Goal: Transaction & Acquisition: Subscribe to service/newsletter

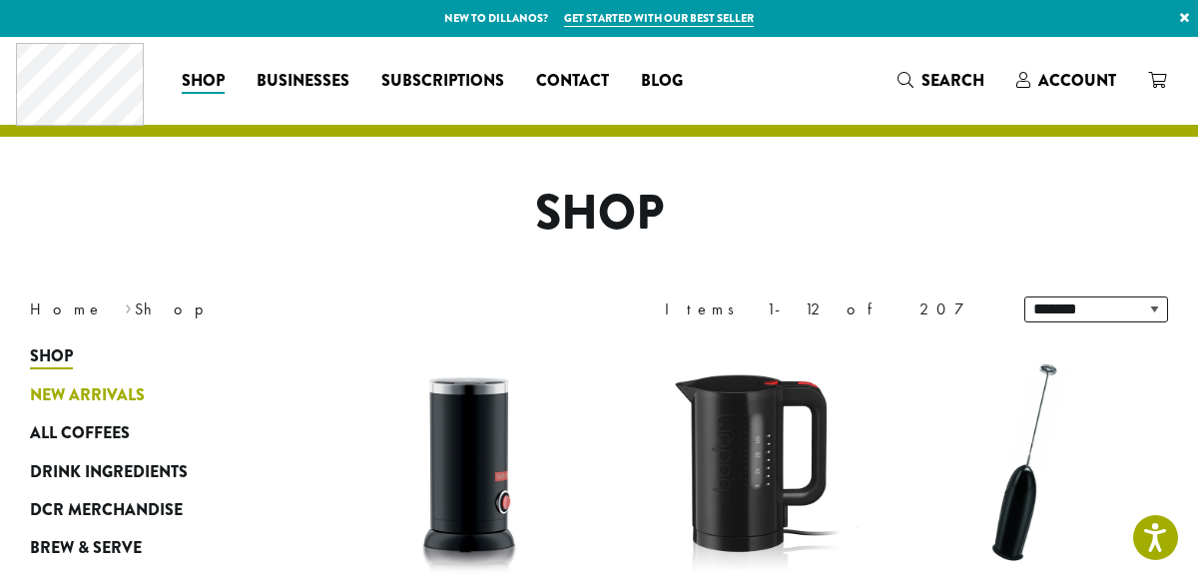
click at [114, 396] on span "New Arrivals" at bounding box center [87, 395] width 115 height 25
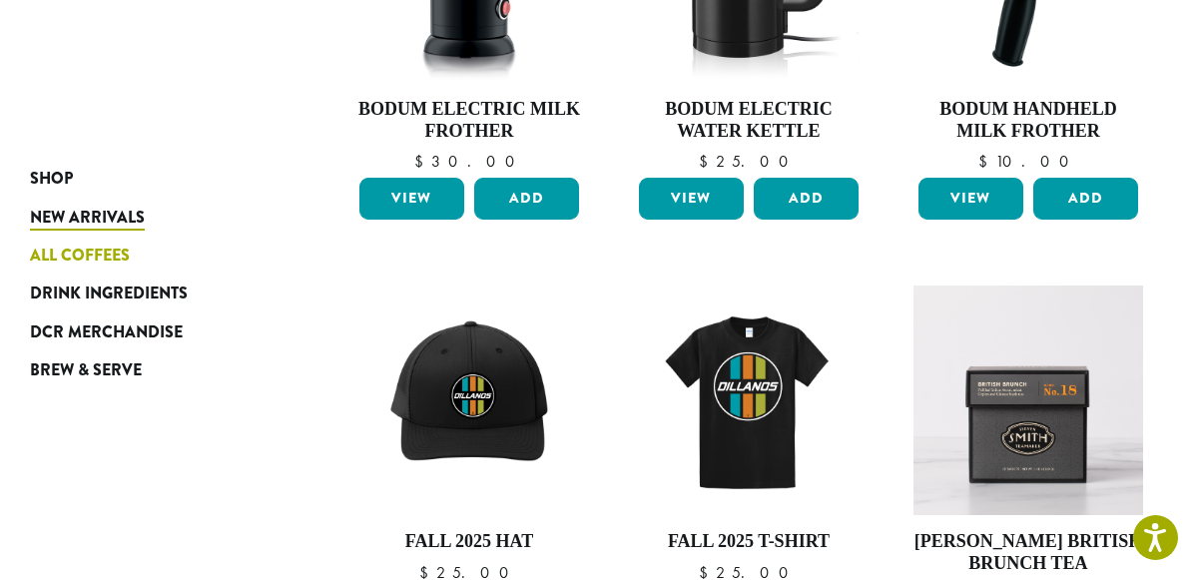
click at [120, 251] on span "All Coffees" at bounding box center [80, 255] width 100 height 25
click at [134, 288] on span "Drink Ingredients" at bounding box center [109, 293] width 158 height 25
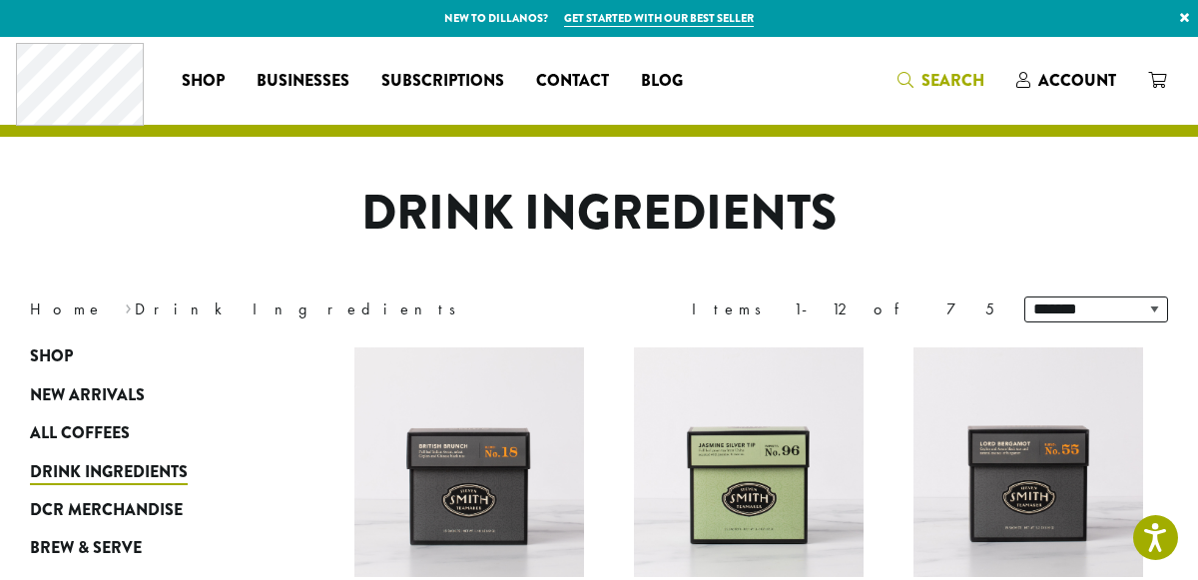
click at [923, 79] on span "Search" at bounding box center [952, 80] width 63 height 23
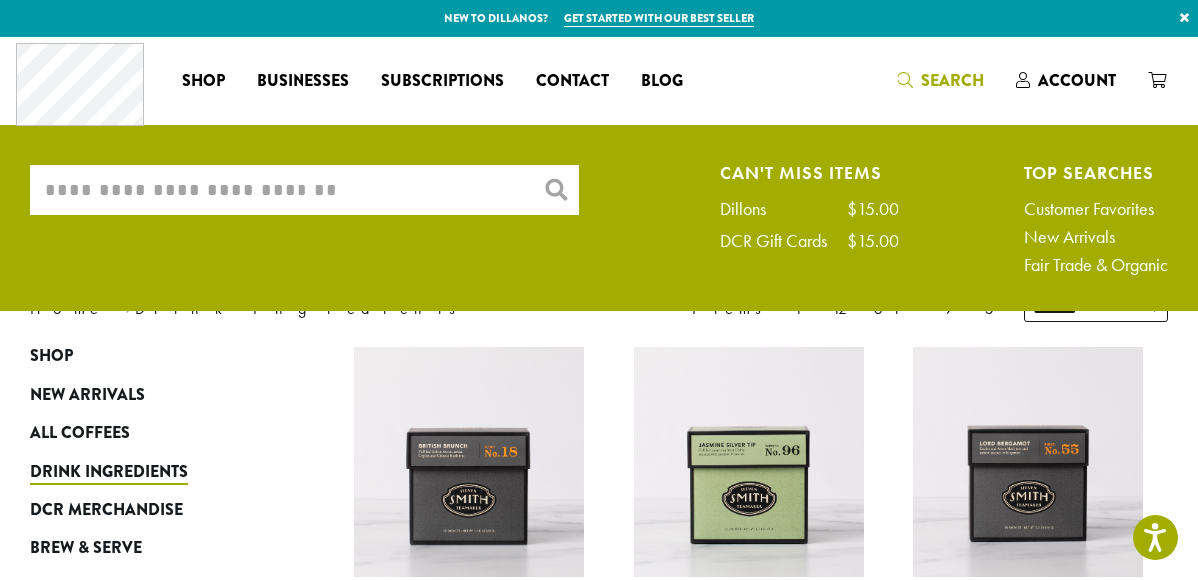
click at [428, 186] on input "What are you searching for?" at bounding box center [304, 190] width 549 height 50
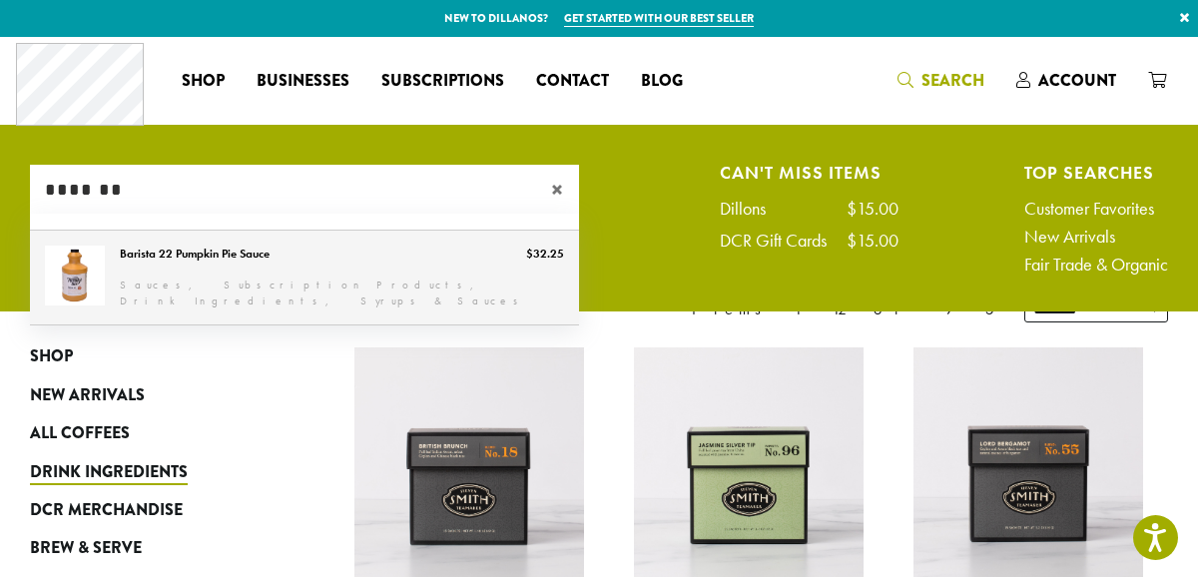
type input "*******"
click at [411, 244] on link "Barista 22 Pumpkin Pie Sauce" at bounding box center [304, 278] width 549 height 94
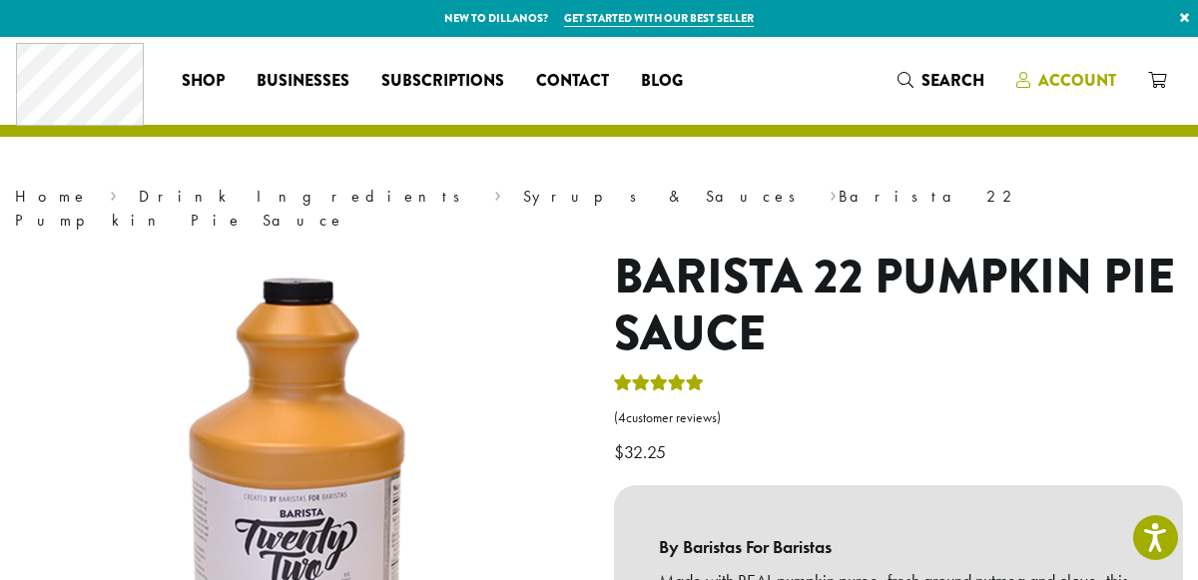
click at [1064, 84] on span "Account" at bounding box center [1077, 80] width 78 height 23
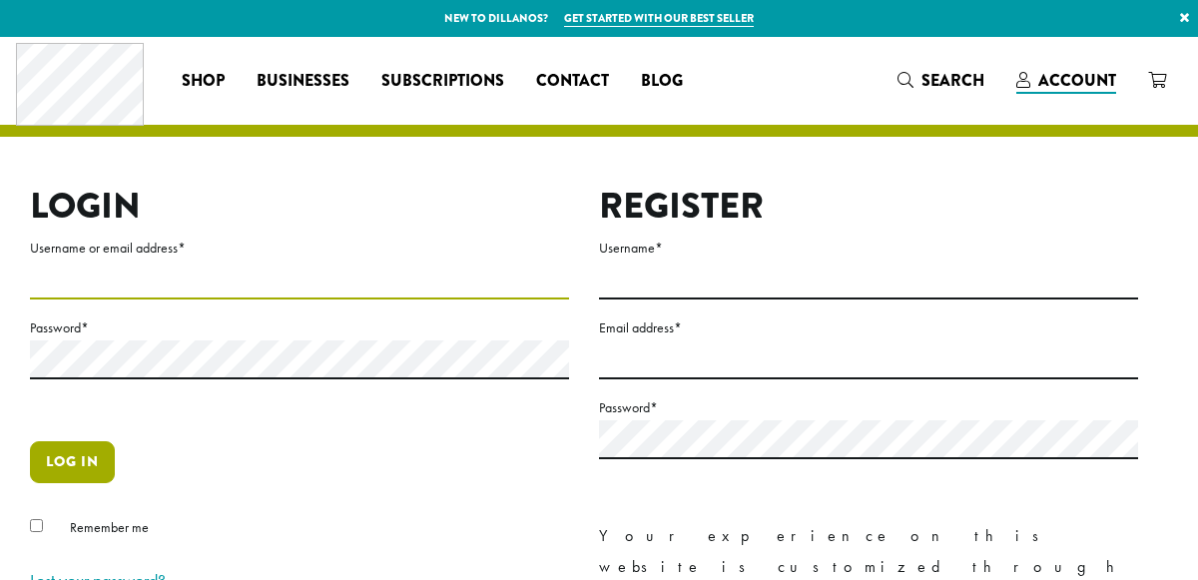
type input "**********"
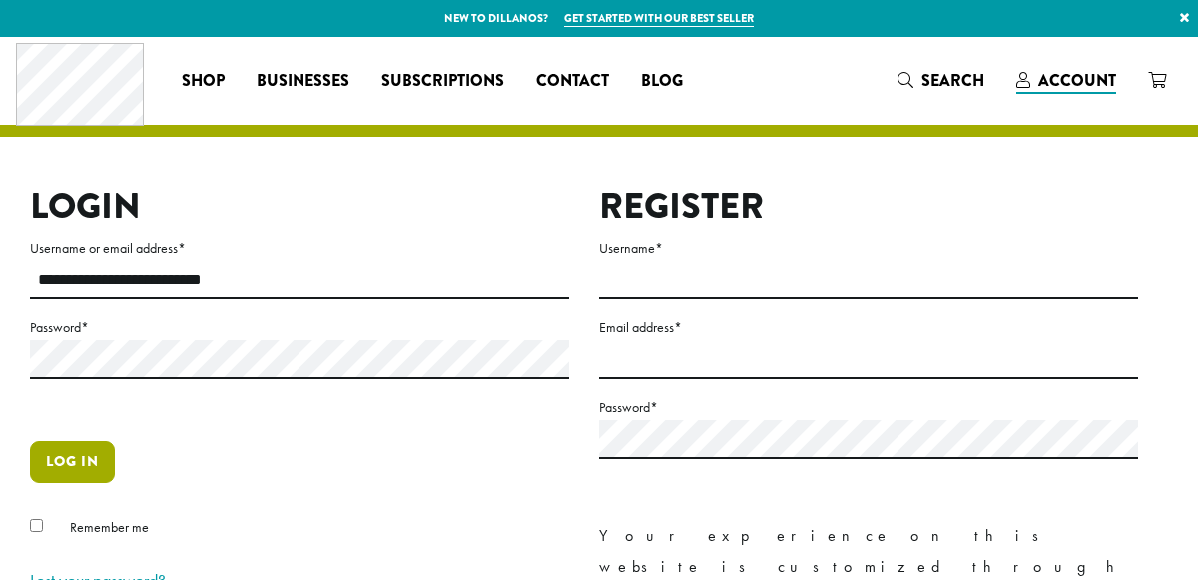
click at [83, 448] on button "Log in" at bounding box center [72, 462] width 85 height 42
click at [80, 468] on button "Log in" at bounding box center [72, 462] width 85 height 42
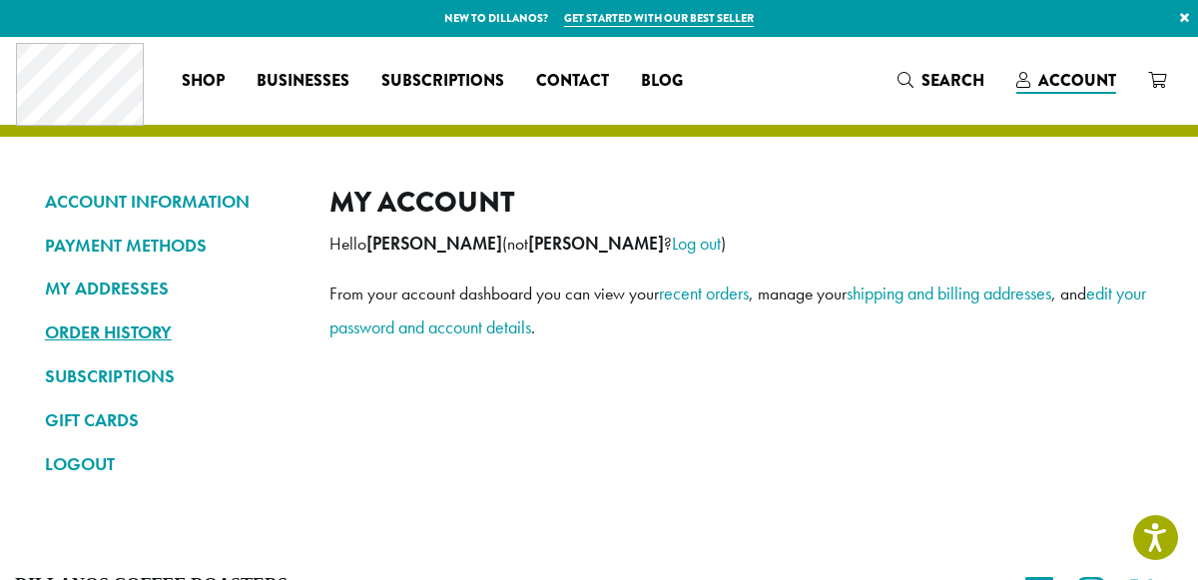
click at [152, 331] on link "ORDER HISTORY" at bounding box center [172, 332] width 254 height 34
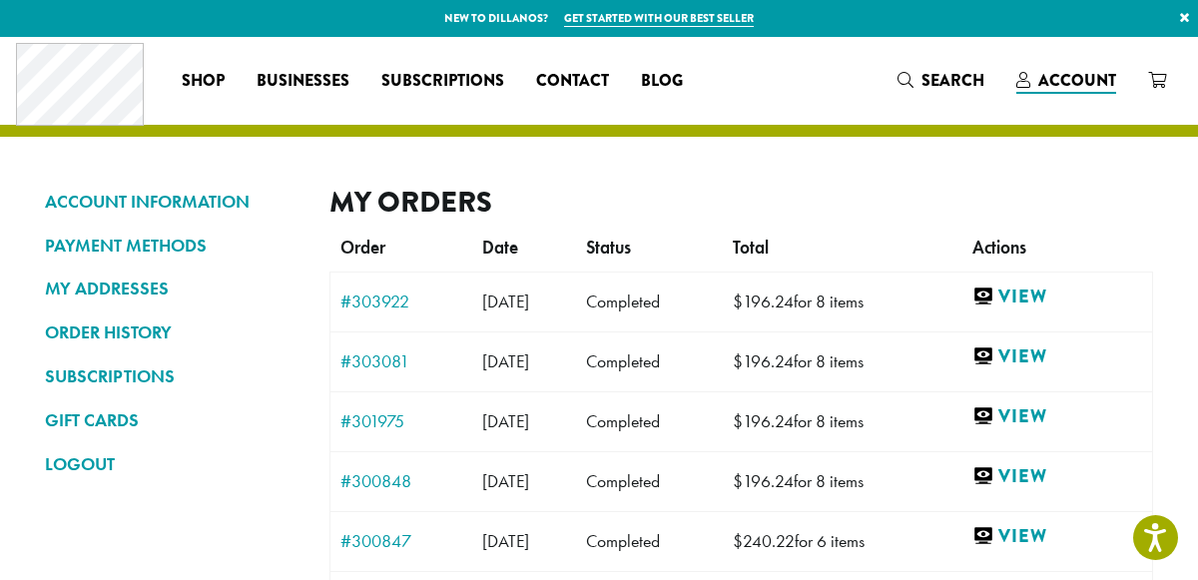
scroll to position [72, 0]
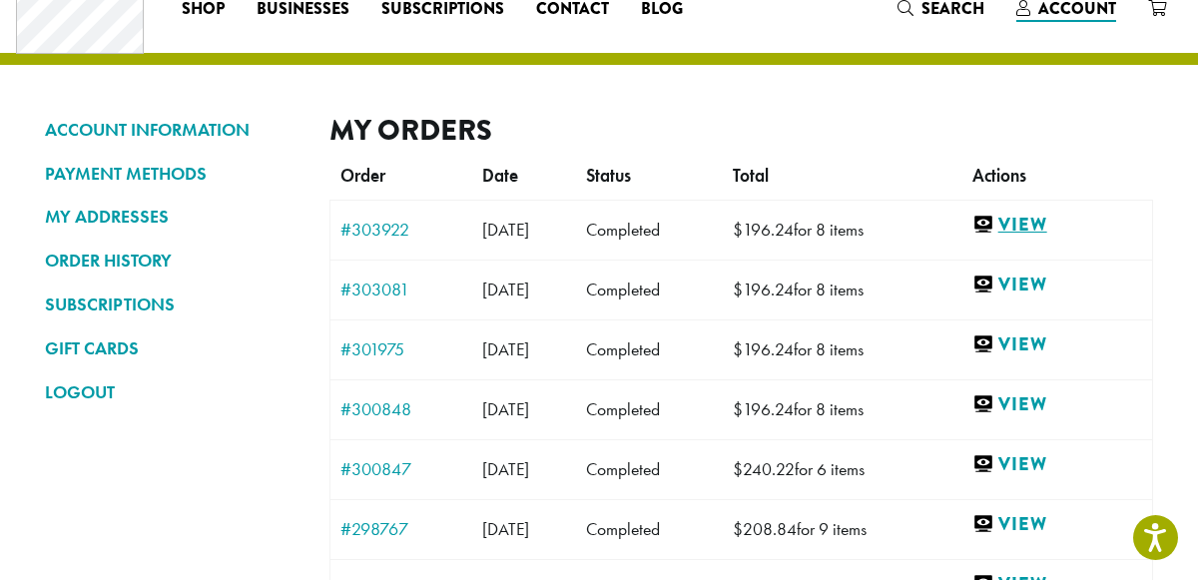
click at [1048, 222] on link "View" at bounding box center [1057, 225] width 170 height 25
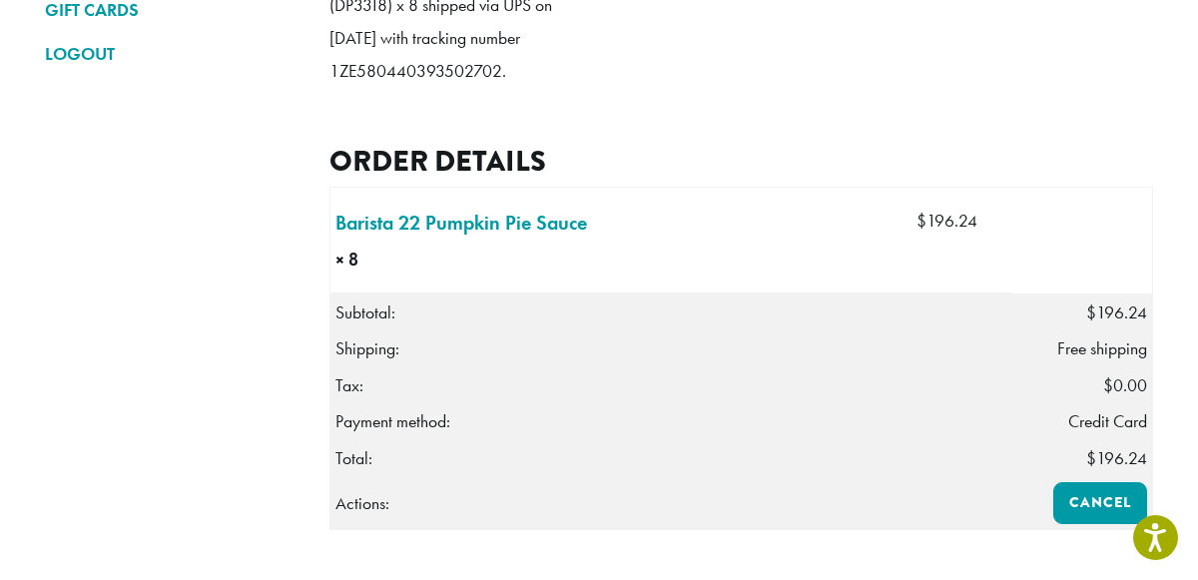
scroll to position [409, 0]
click at [457, 239] on link "Barista 22 Pumpkin Pie Sauce × 8" at bounding box center [460, 224] width 251 height 30
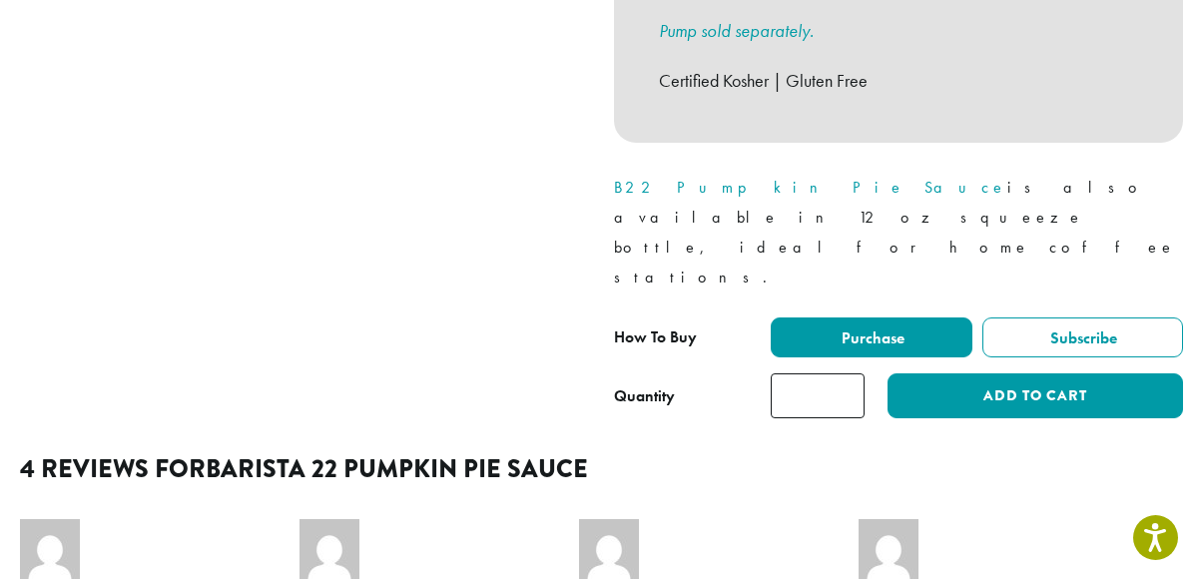
scroll to position [852, 0]
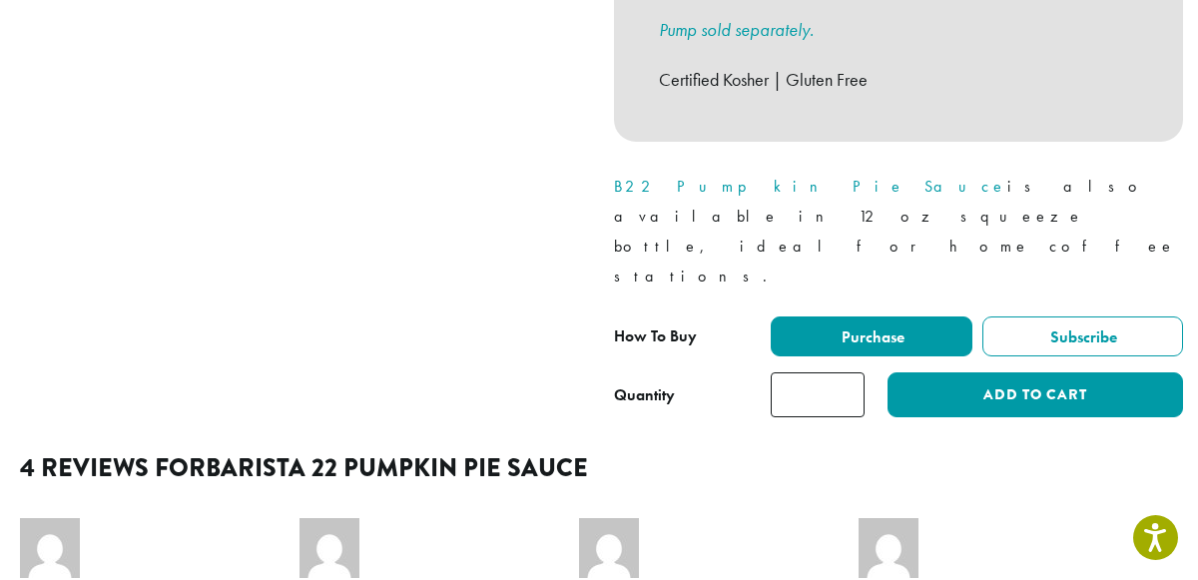
click at [846, 372] on input "*" at bounding box center [817, 394] width 94 height 45
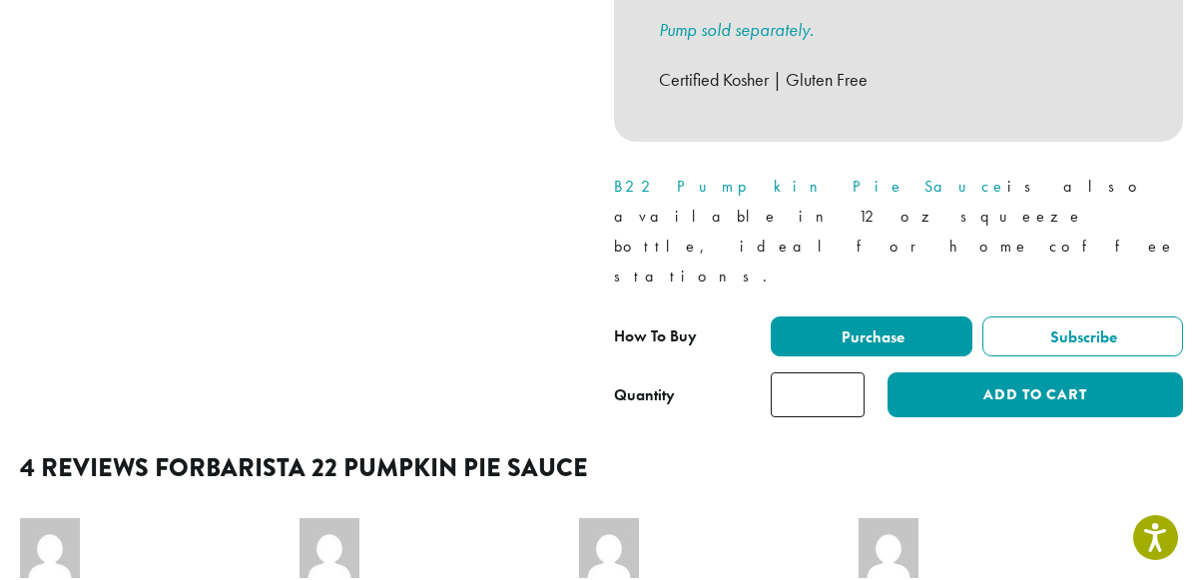
click at [846, 372] on input "*" at bounding box center [817, 394] width 94 height 45
type input "*"
click at [847, 372] on input "*" at bounding box center [817, 394] width 94 height 45
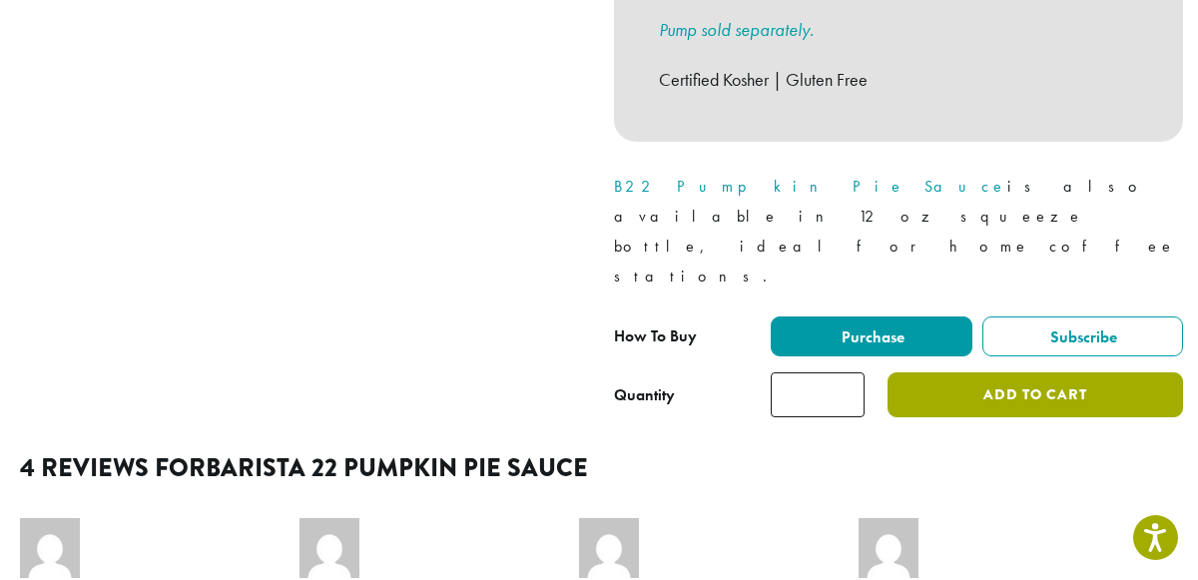
click at [974, 372] on button "Add to cart" at bounding box center [1034, 394] width 295 height 45
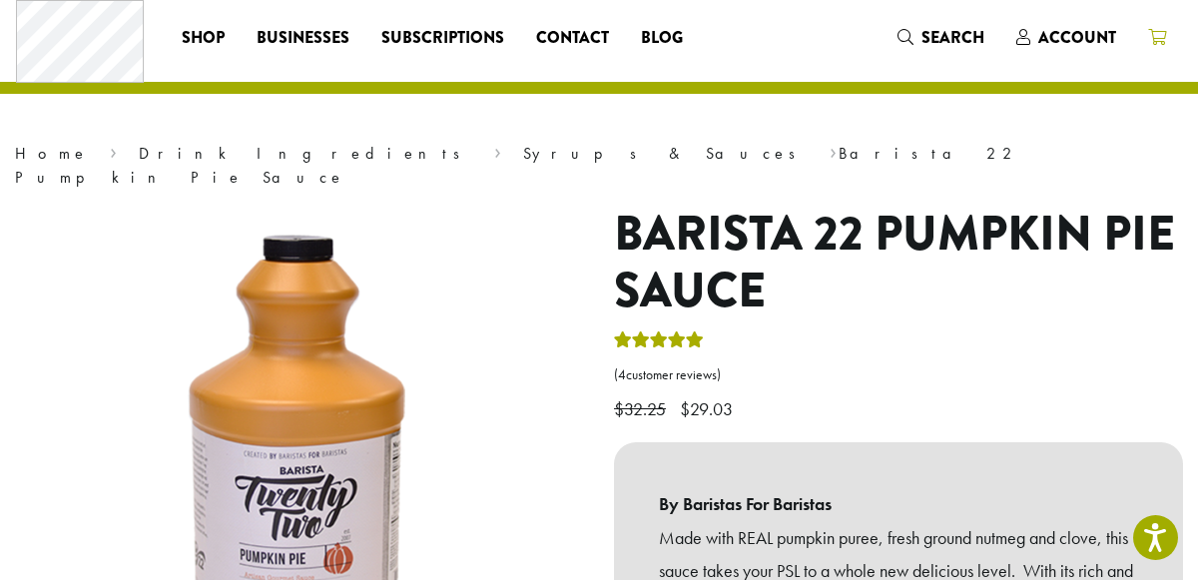
click at [1151, 45] on span at bounding box center [1157, 38] width 18 height 25
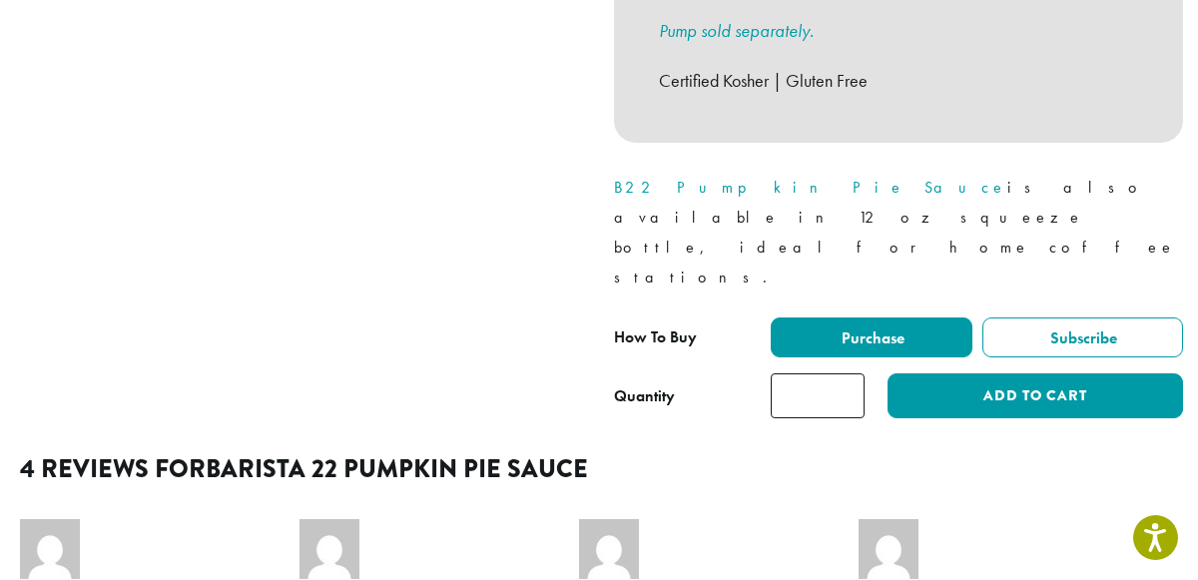
scroll to position [876, 0]
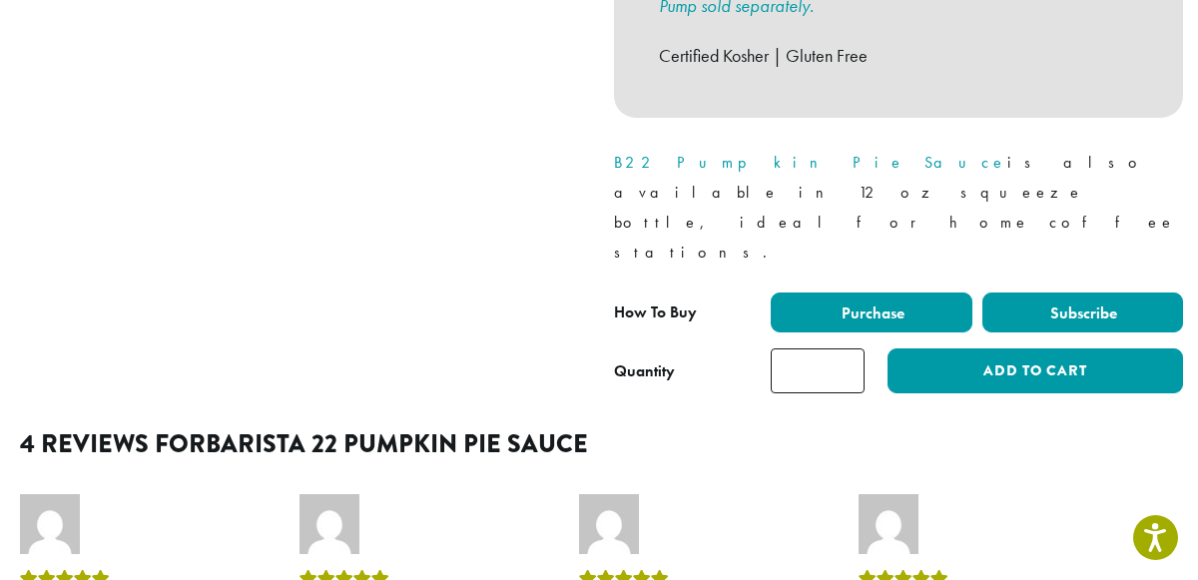
click at [1020, 292] on label "Subscribe" at bounding box center [1083, 312] width 202 height 40
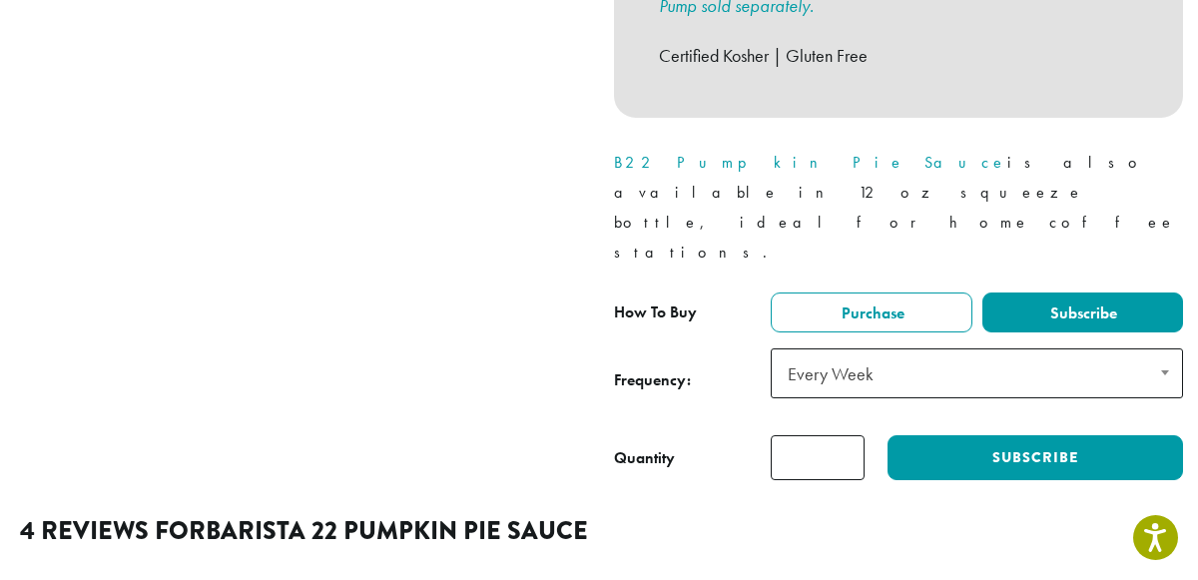
click at [1014, 348] on span "Every Week" at bounding box center [976, 373] width 412 height 50
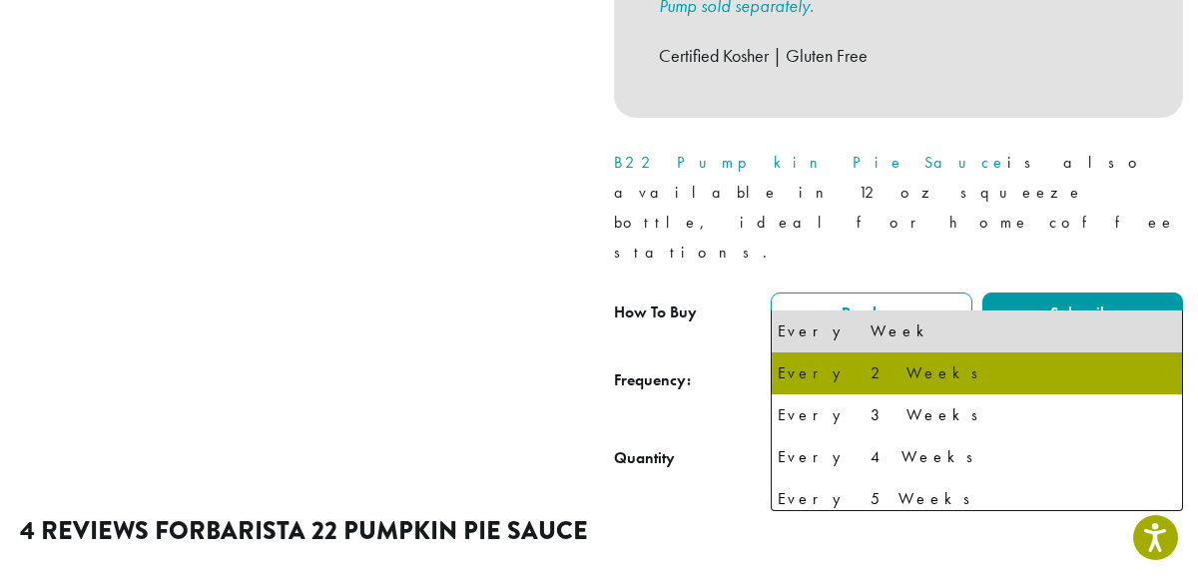
select select "******"
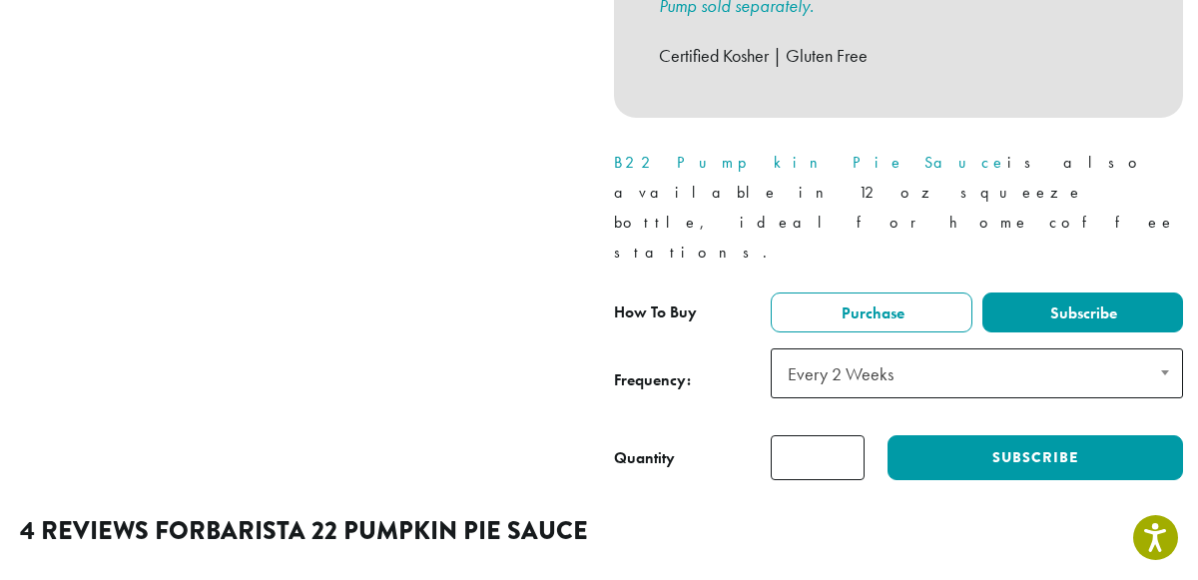
click at [830, 435] on input "*" at bounding box center [817, 457] width 94 height 45
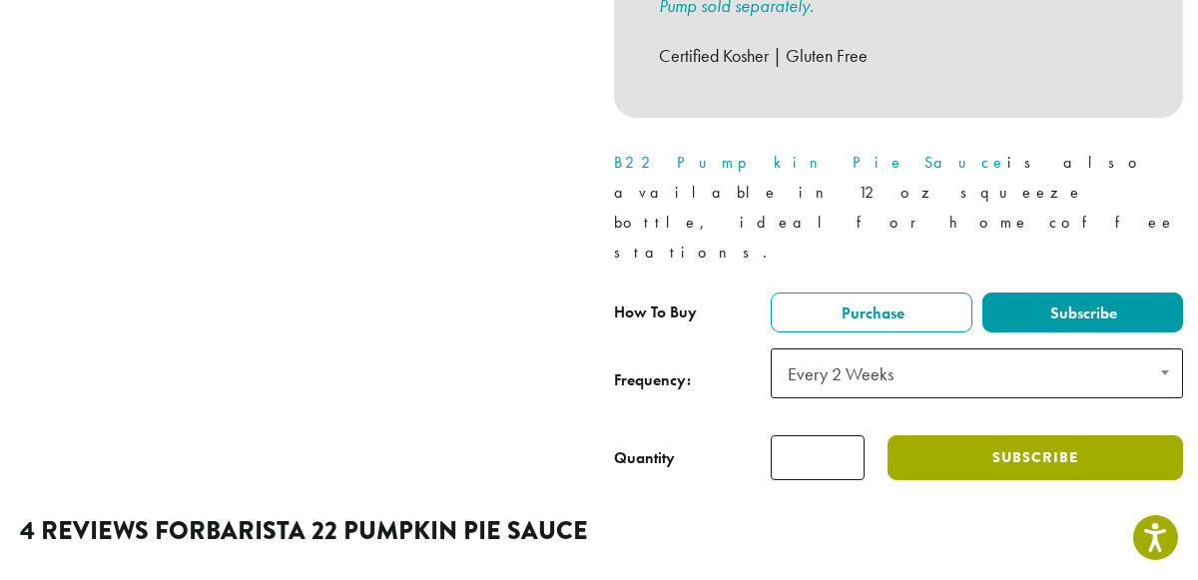
type input "*"
click at [987, 435] on button "Subscribe" at bounding box center [1034, 457] width 295 height 45
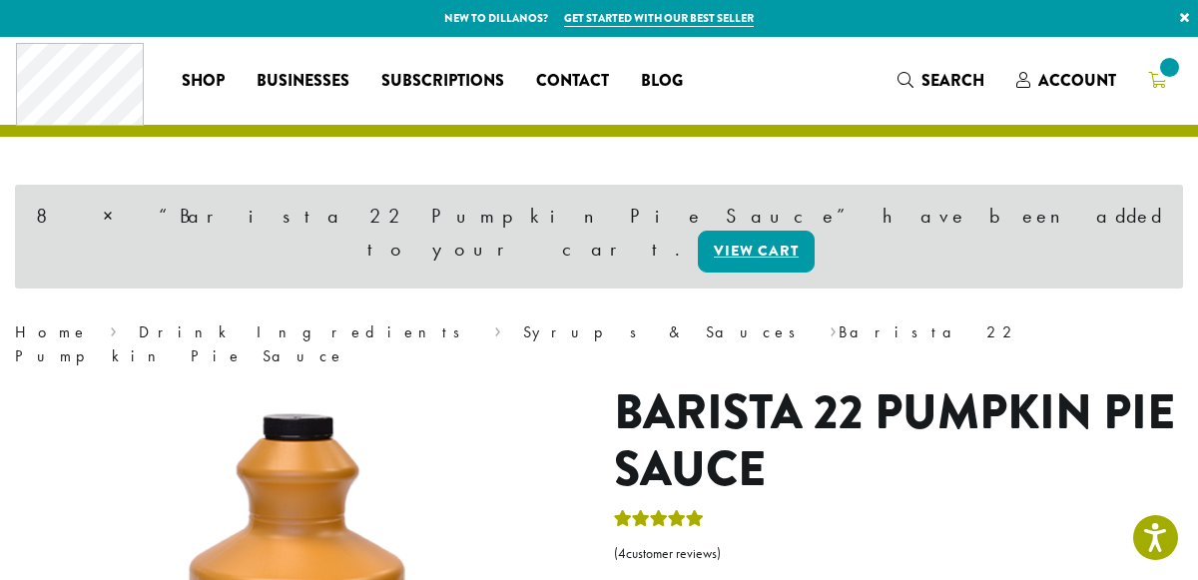
click at [1159, 75] on span at bounding box center [1169, 67] width 27 height 27
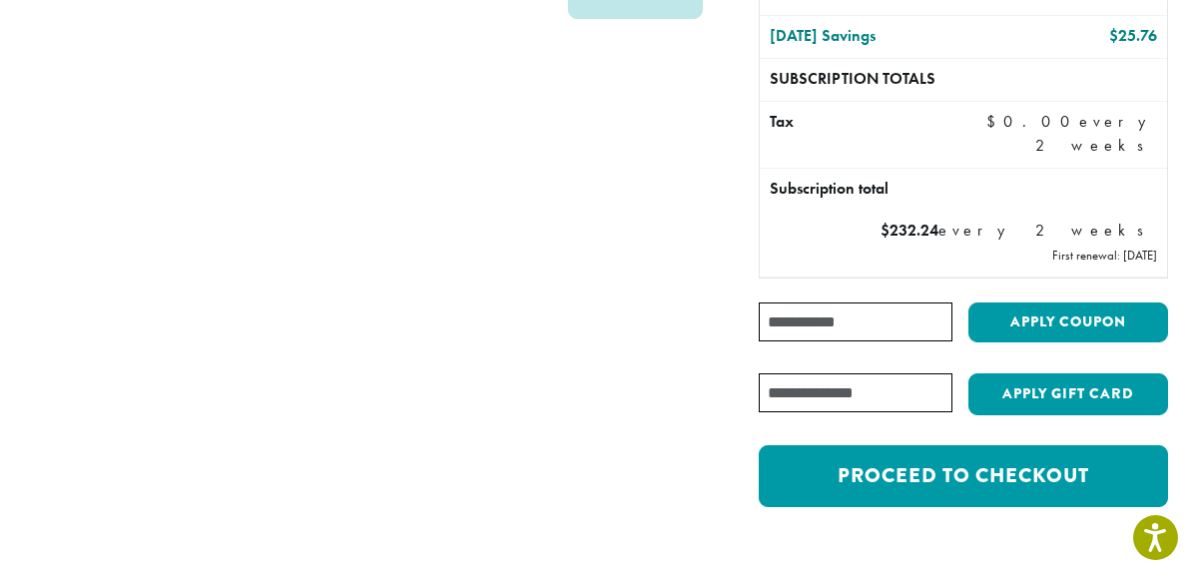
scroll to position [345, 0]
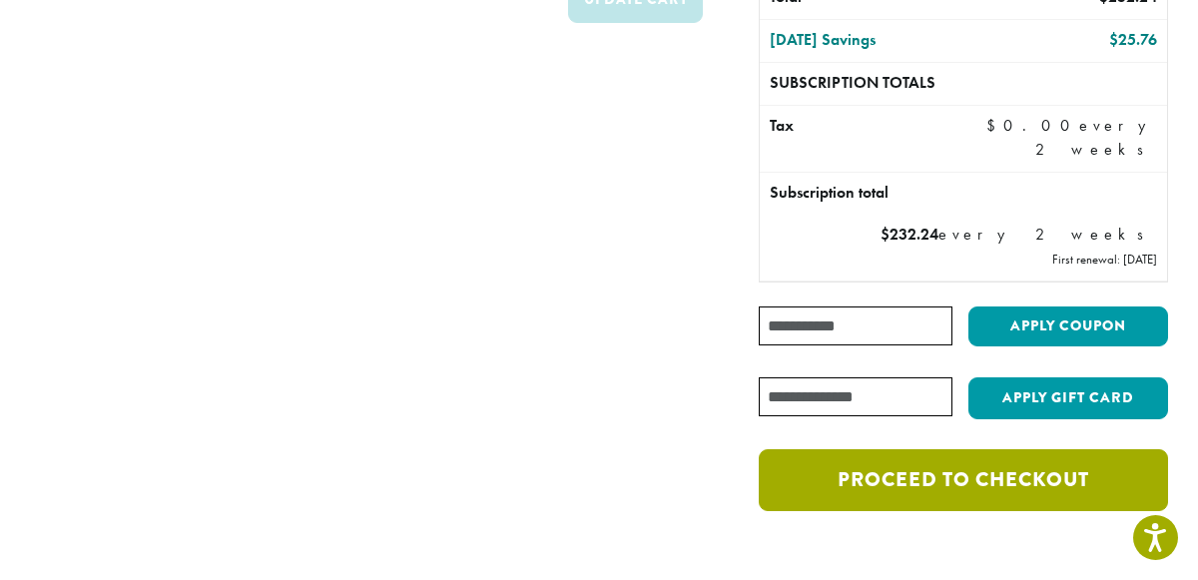
click at [834, 487] on link "Proceed to checkout" at bounding box center [962, 480] width 409 height 62
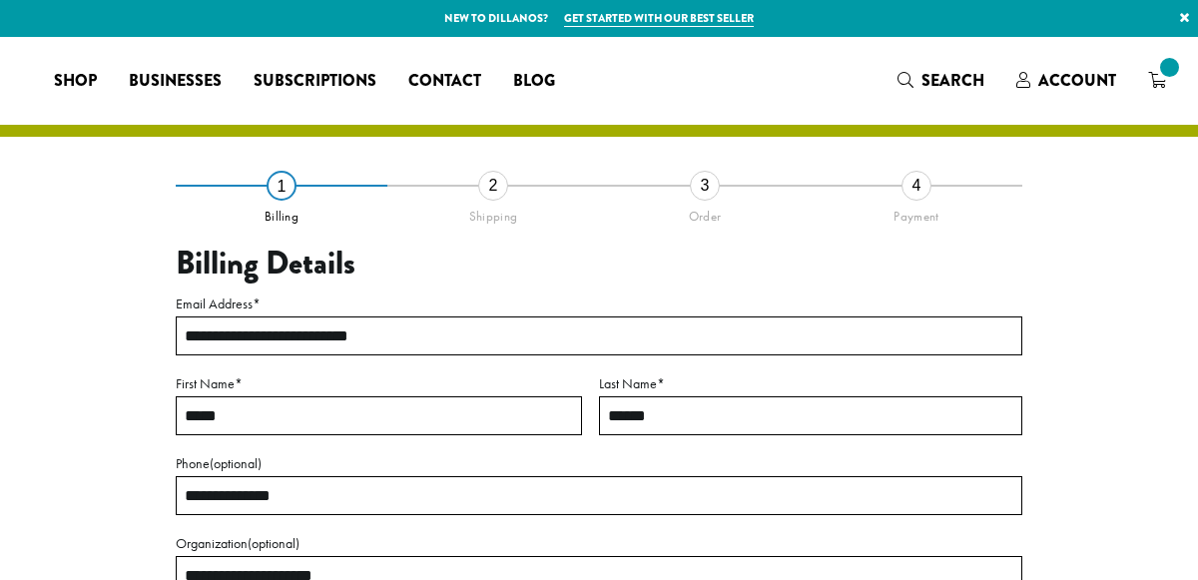
select select "**"
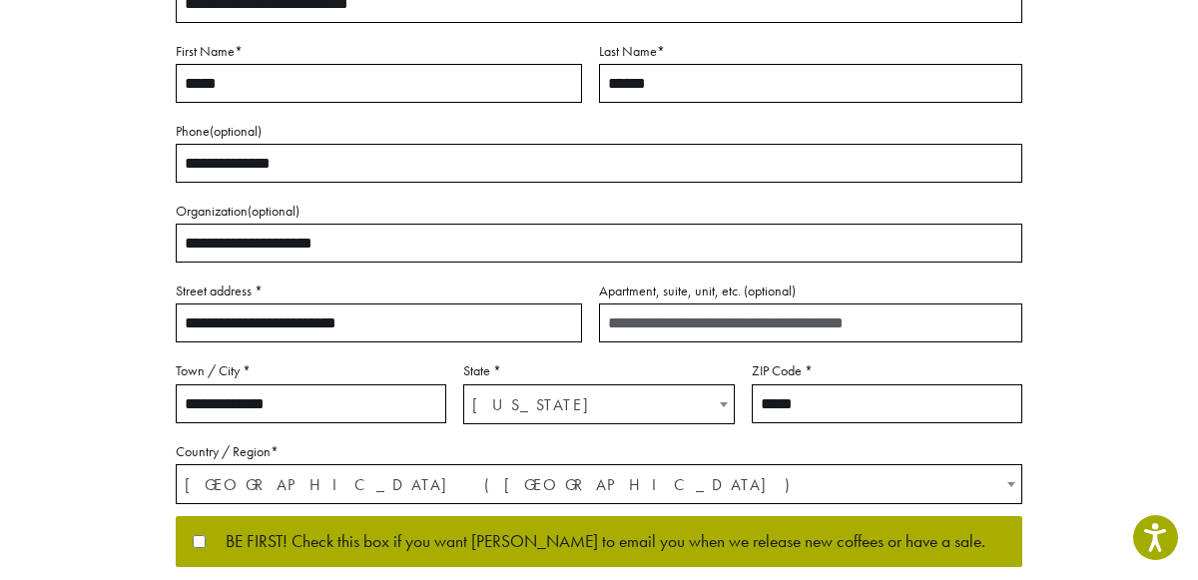
scroll to position [456, 0]
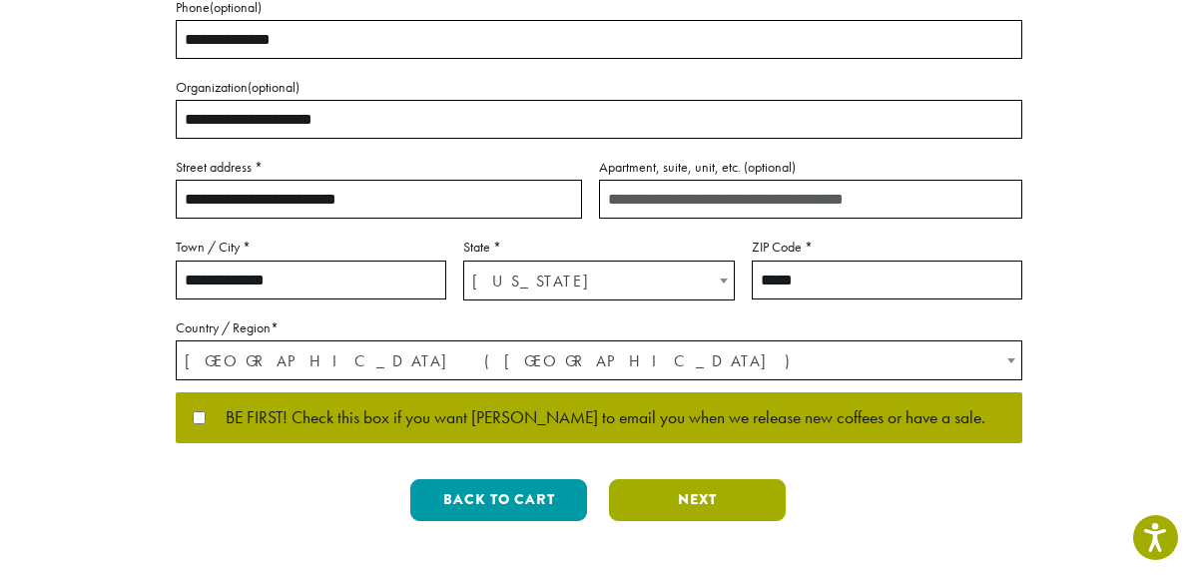
click at [682, 505] on button "Next" at bounding box center [697, 500] width 177 height 42
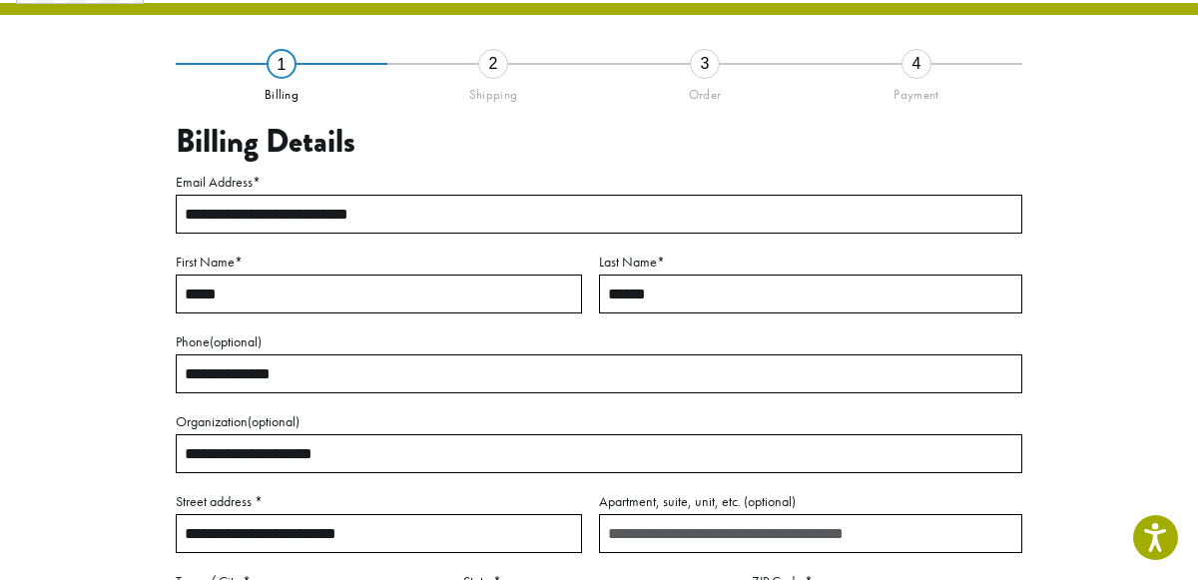
scroll to position [114, 0]
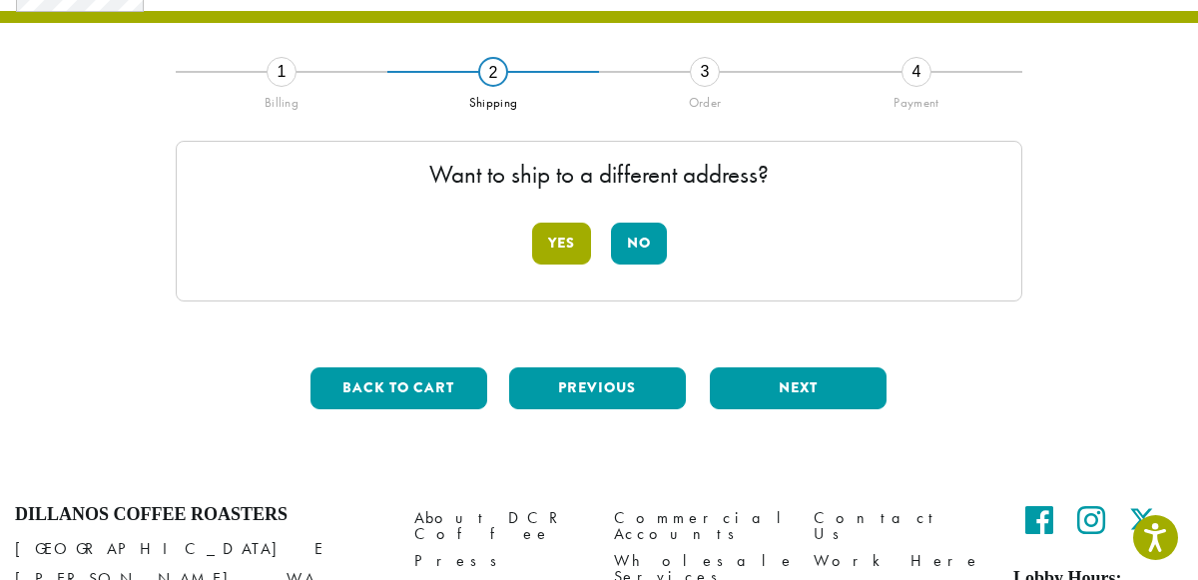
click at [555, 253] on button "Yes" at bounding box center [561, 244] width 59 height 42
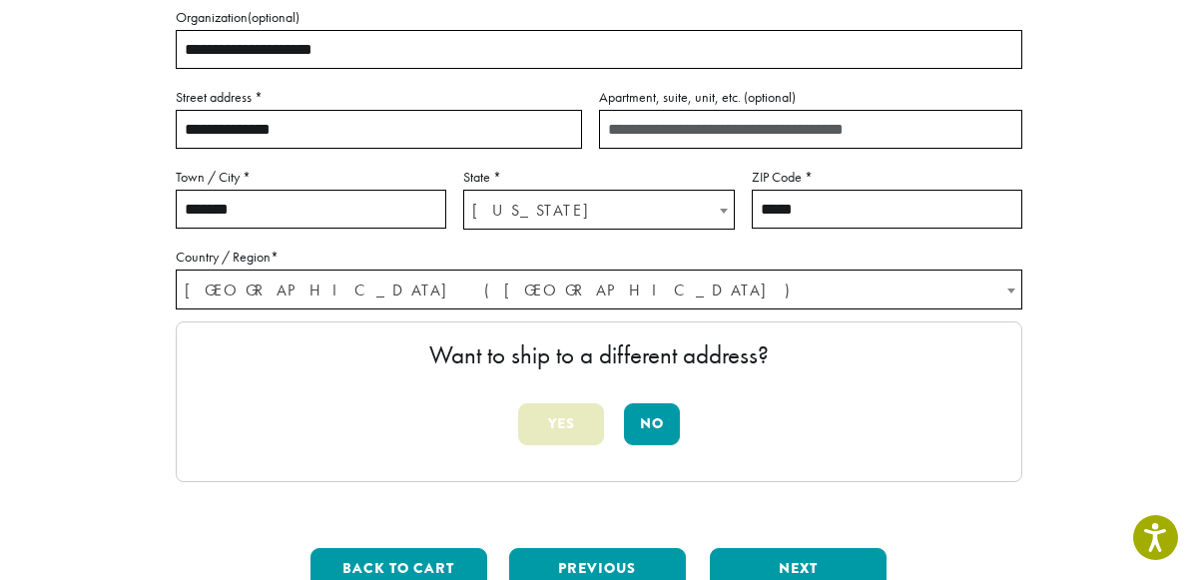
scroll to position [374, 0]
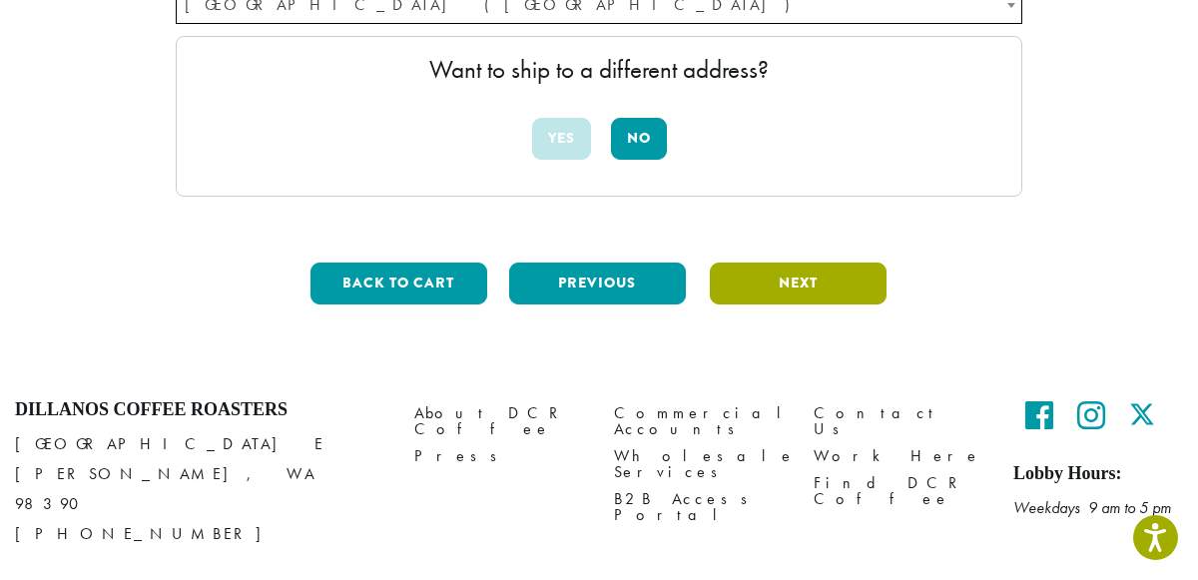
click at [760, 287] on button "Next" at bounding box center [798, 283] width 177 height 42
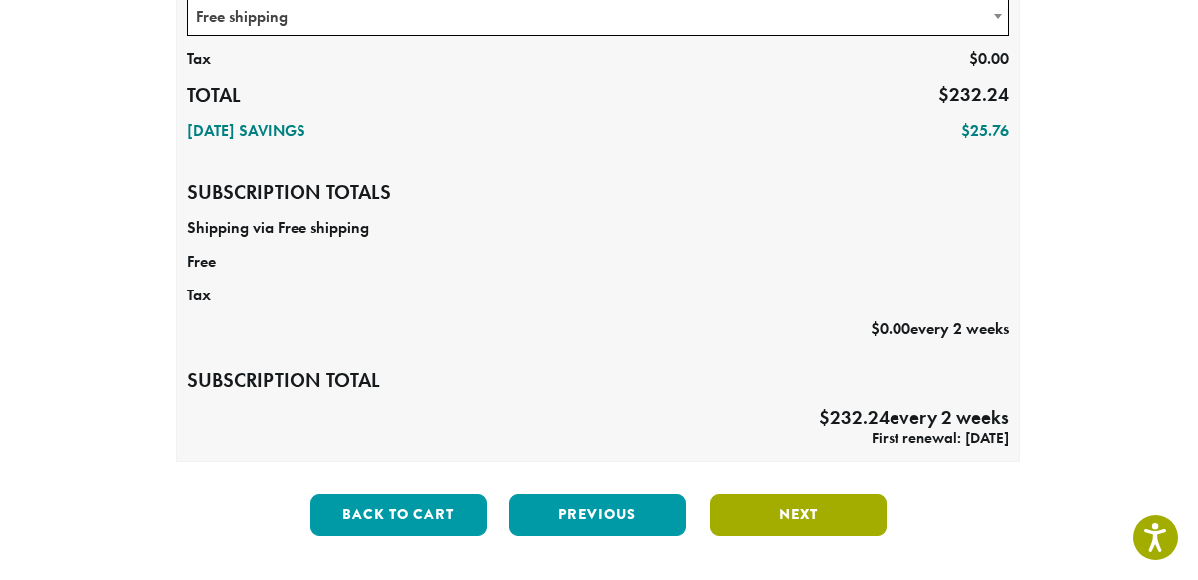
scroll to position [459, 0]
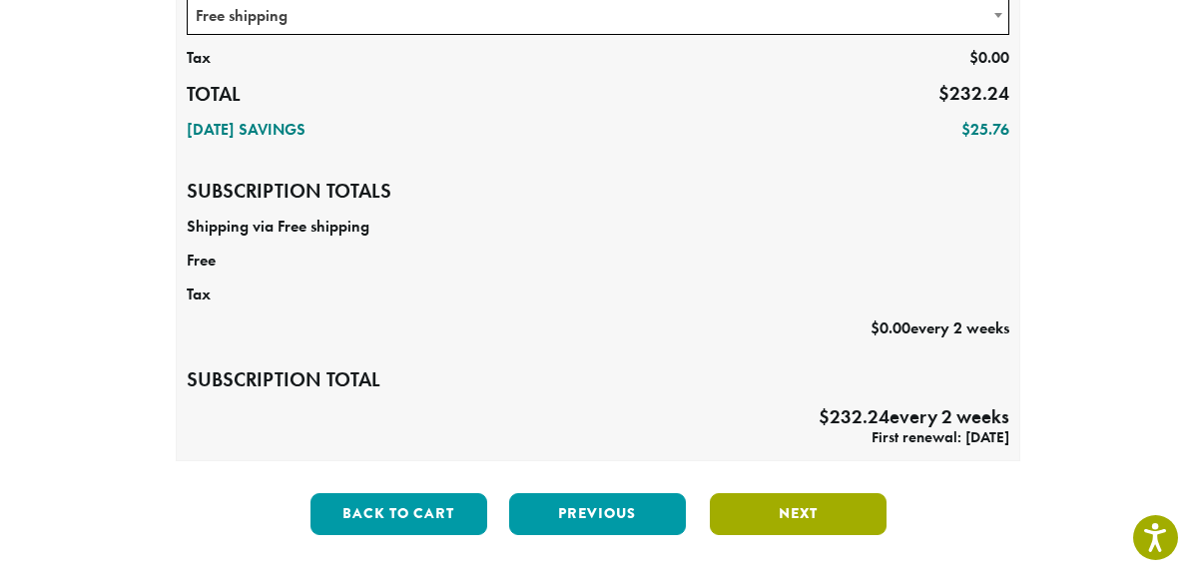
click at [804, 503] on button "Next" at bounding box center [798, 514] width 177 height 42
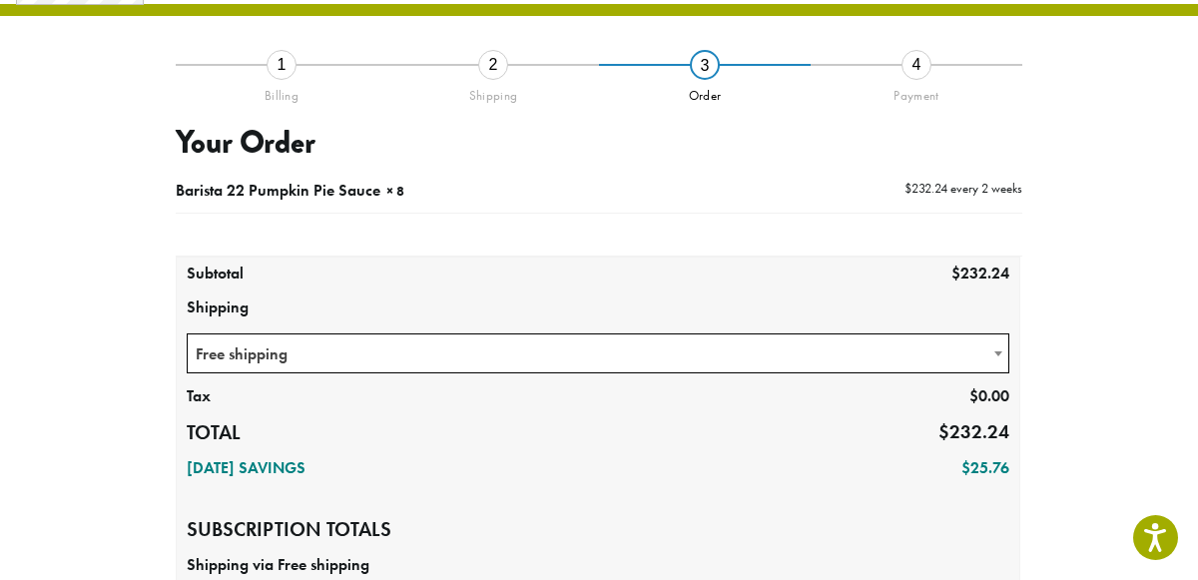
scroll to position [114, 0]
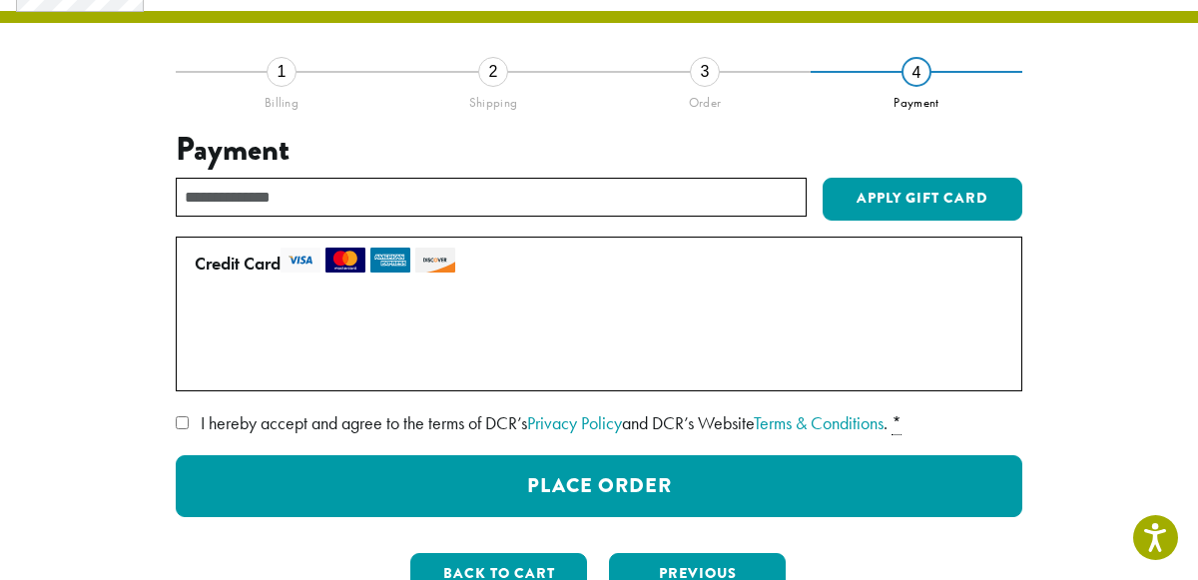
click at [200, 371] on label "Use a new card" at bounding box center [595, 363] width 800 height 32
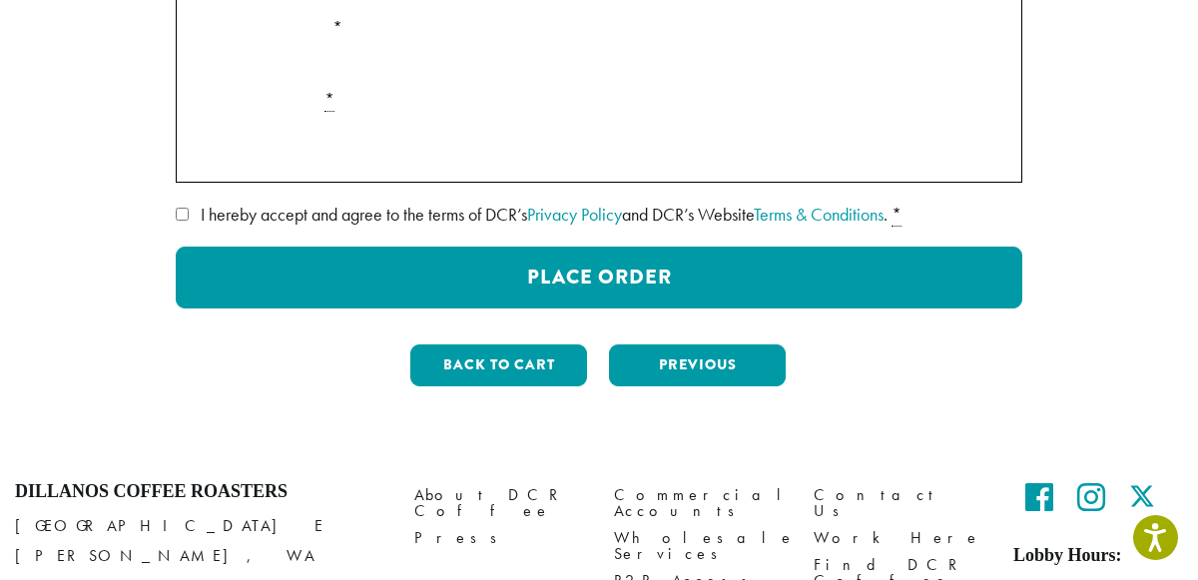
scroll to position [574, 0]
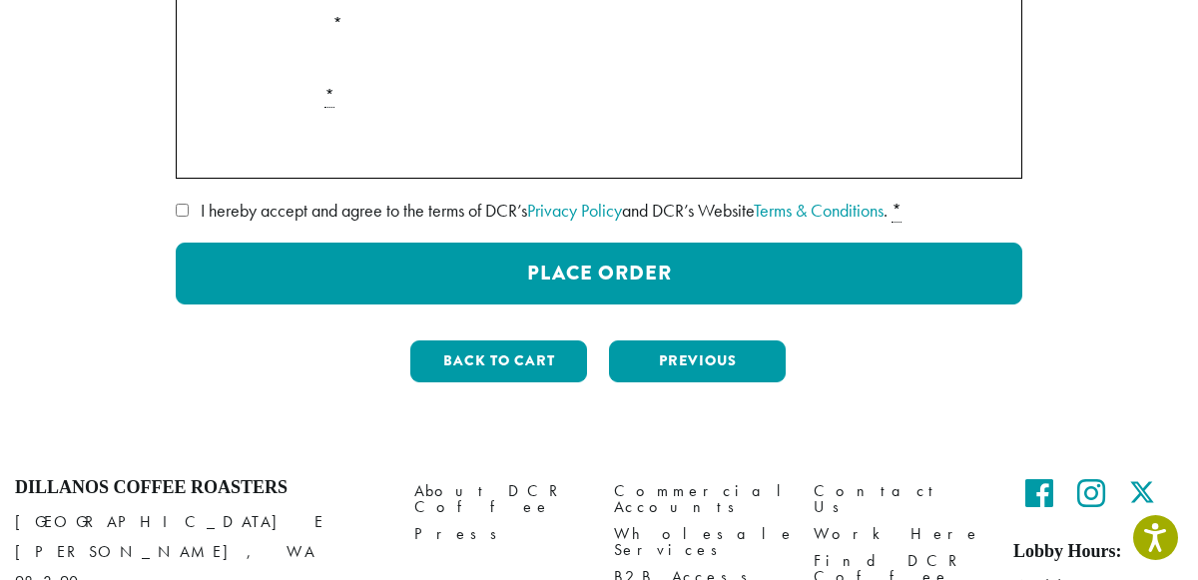
click at [158, 328] on div "**********" at bounding box center [599, 5] width 1138 height 788
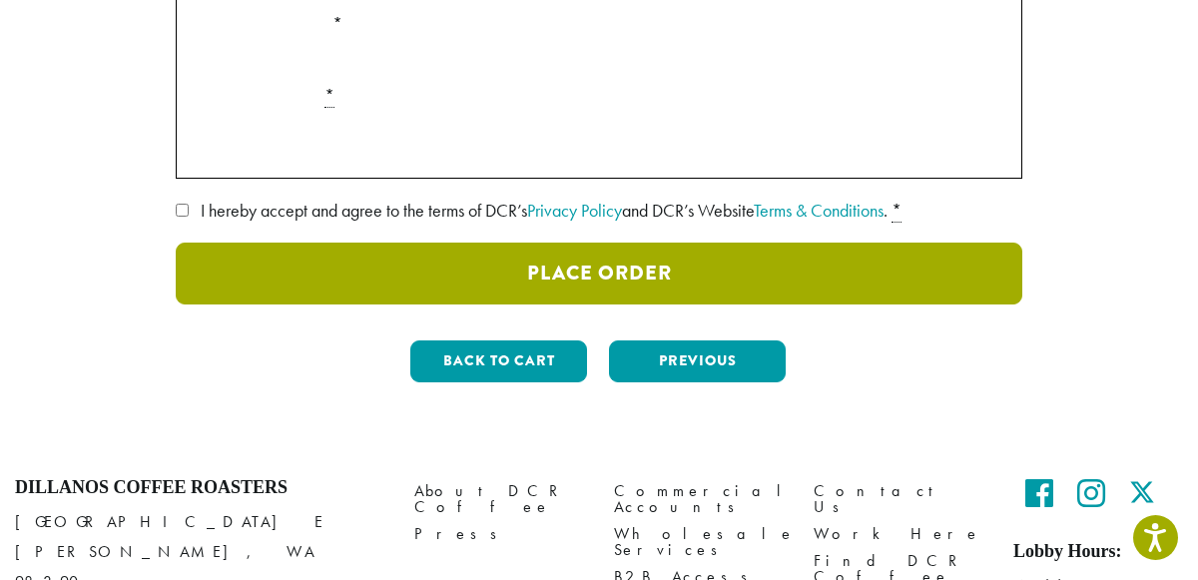
click at [267, 265] on button "Place Order" at bounding box center [599, 273] width 846 height 62
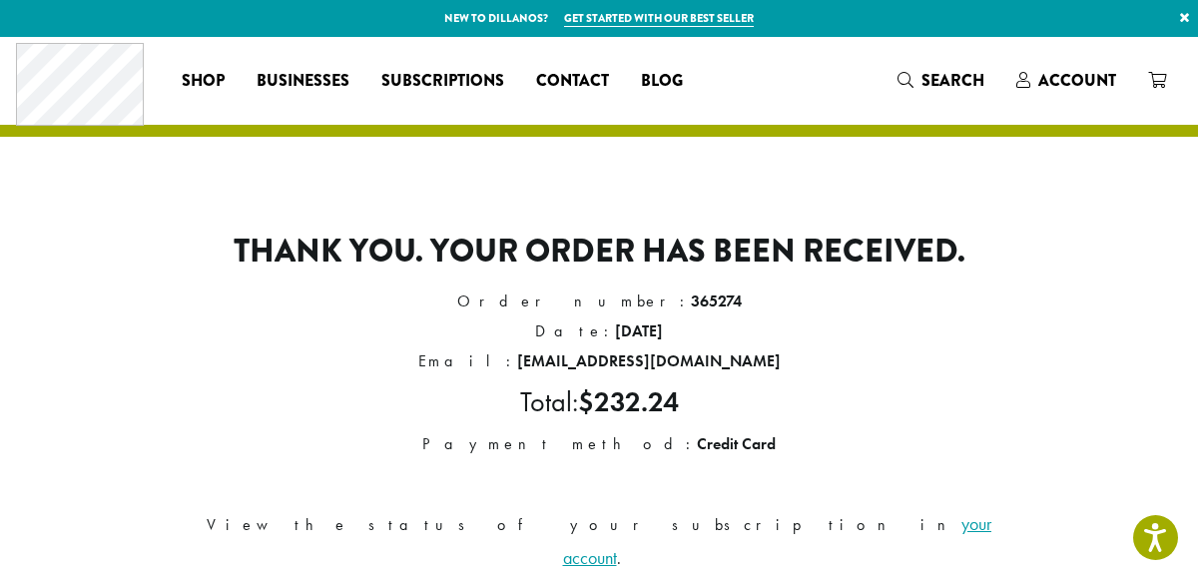
click at [688, 517] on link "your account" at bounding box center [777, 540] width 429 height 57
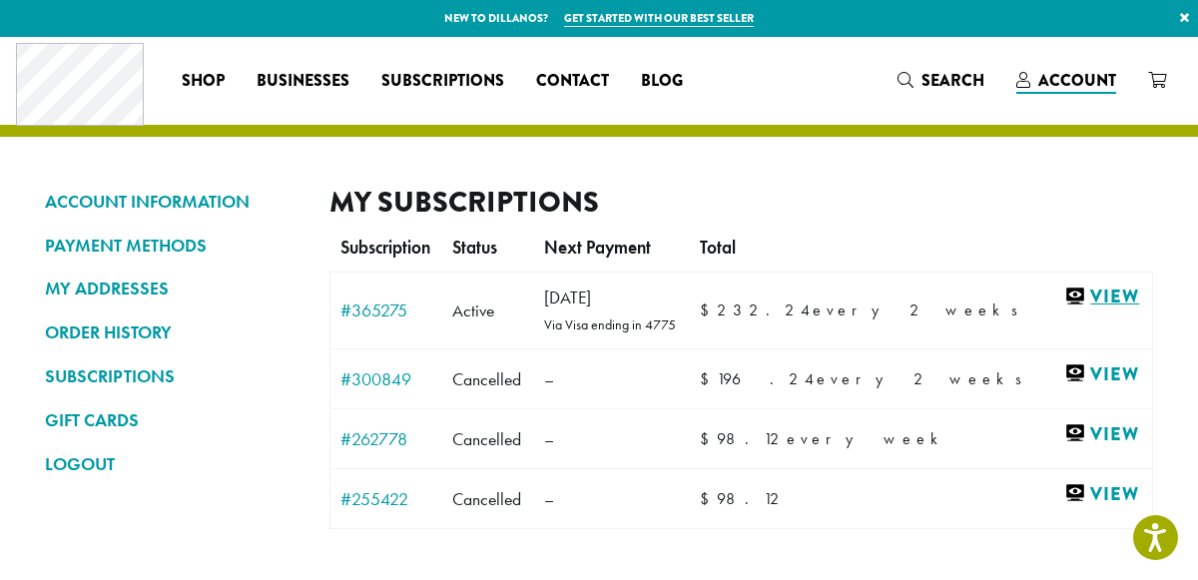
click at [1079, 295] on link "View" at bounding box center [1103, 296] width 78 height 25
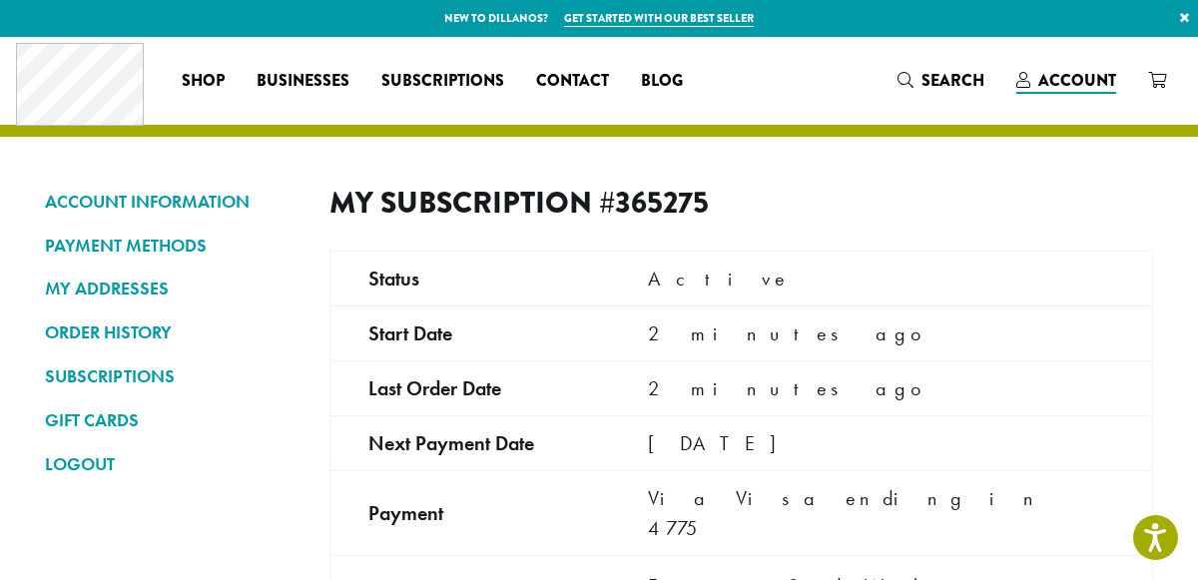
scroll to position [210, 0]
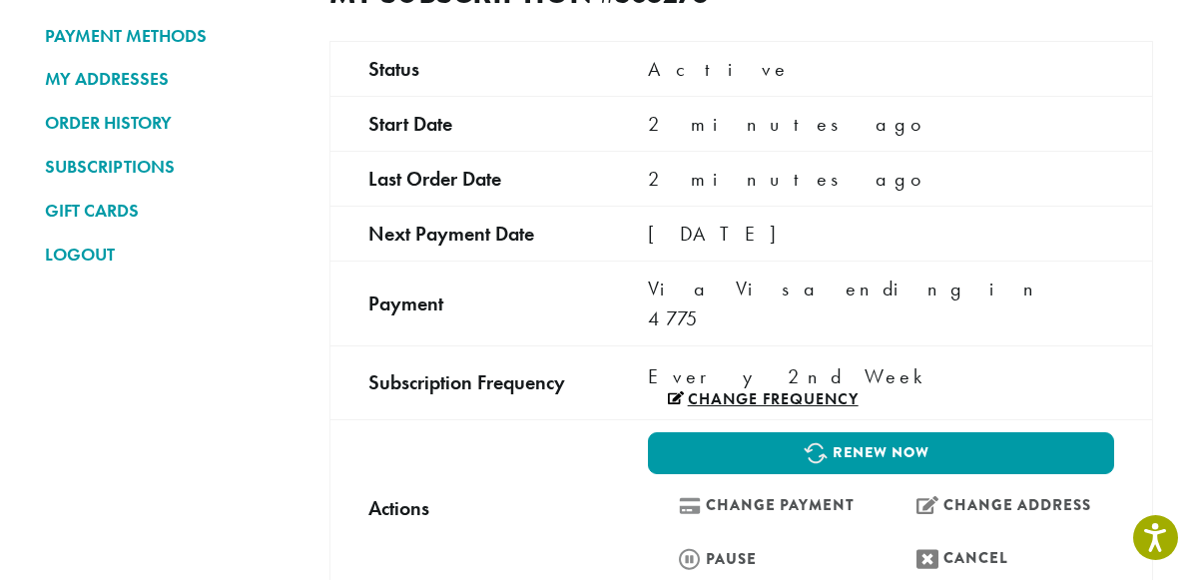
click at [832, 391] on link "Change frequency" at bounding box center [763, 399] width 191 height 16
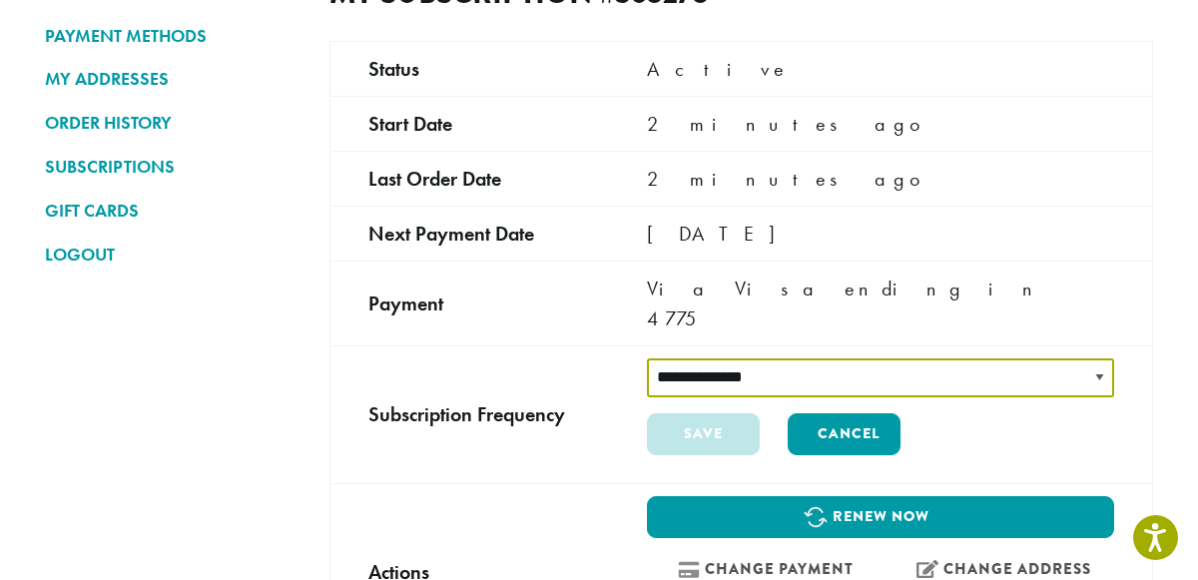
click at [880, 358] on select "**********" at bounding box center [880, 377] width 467 height 39
select select "******"
click at [647, 358] on select "**********" at bounding box center [880, 377] width 467 height 39
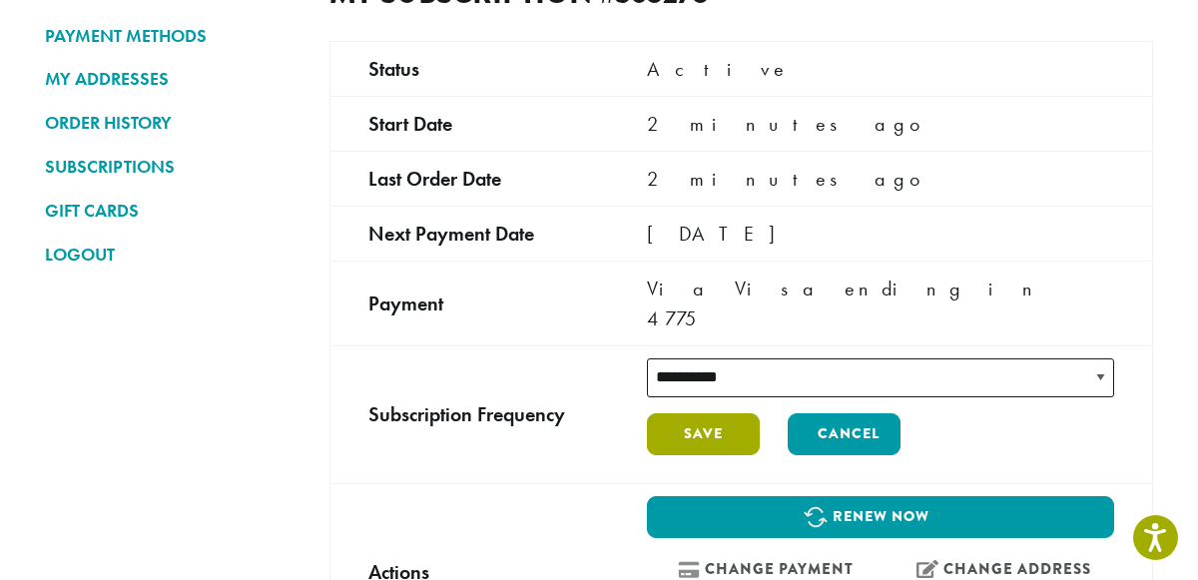
click at [749, 413] on button "Save" at bounding box center [703, 434] width 113 height 42
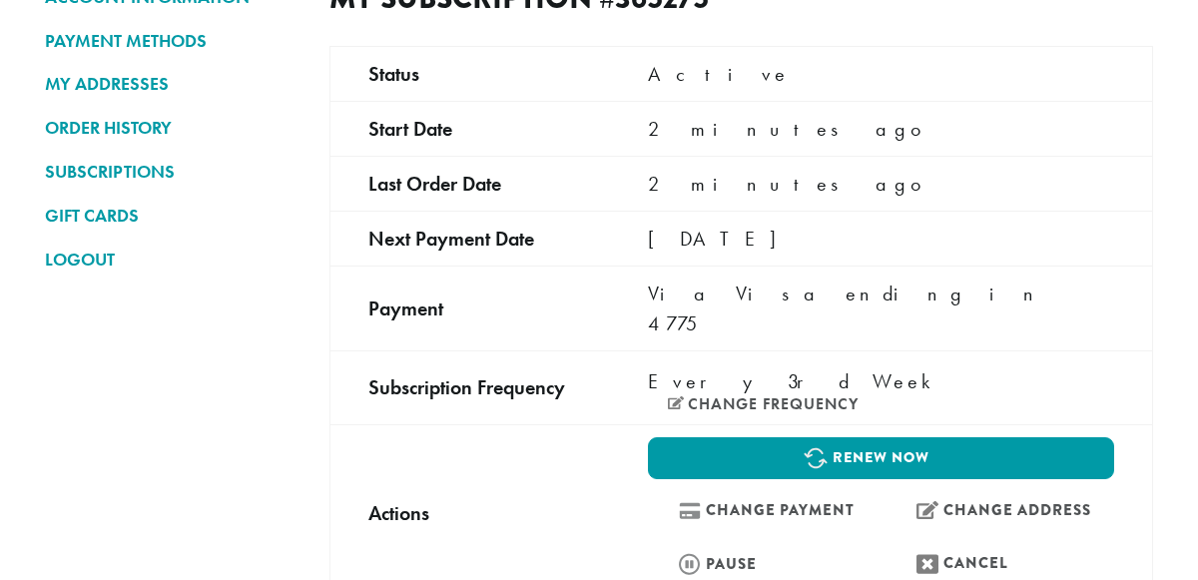
scroll to position [205, 0]
